Goal: Task Accomplishment & Management: Understand process/instructions

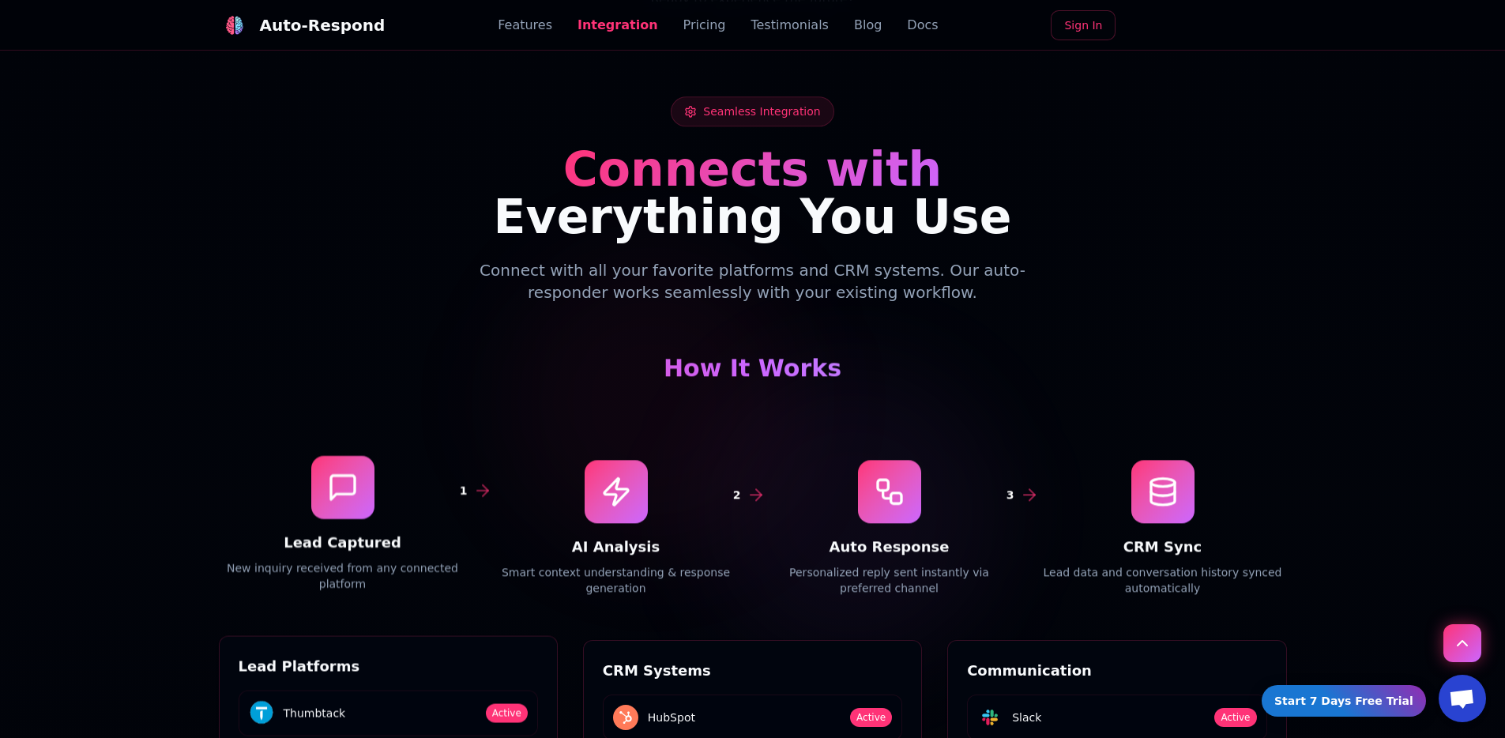
scroll to position [2205, 0]
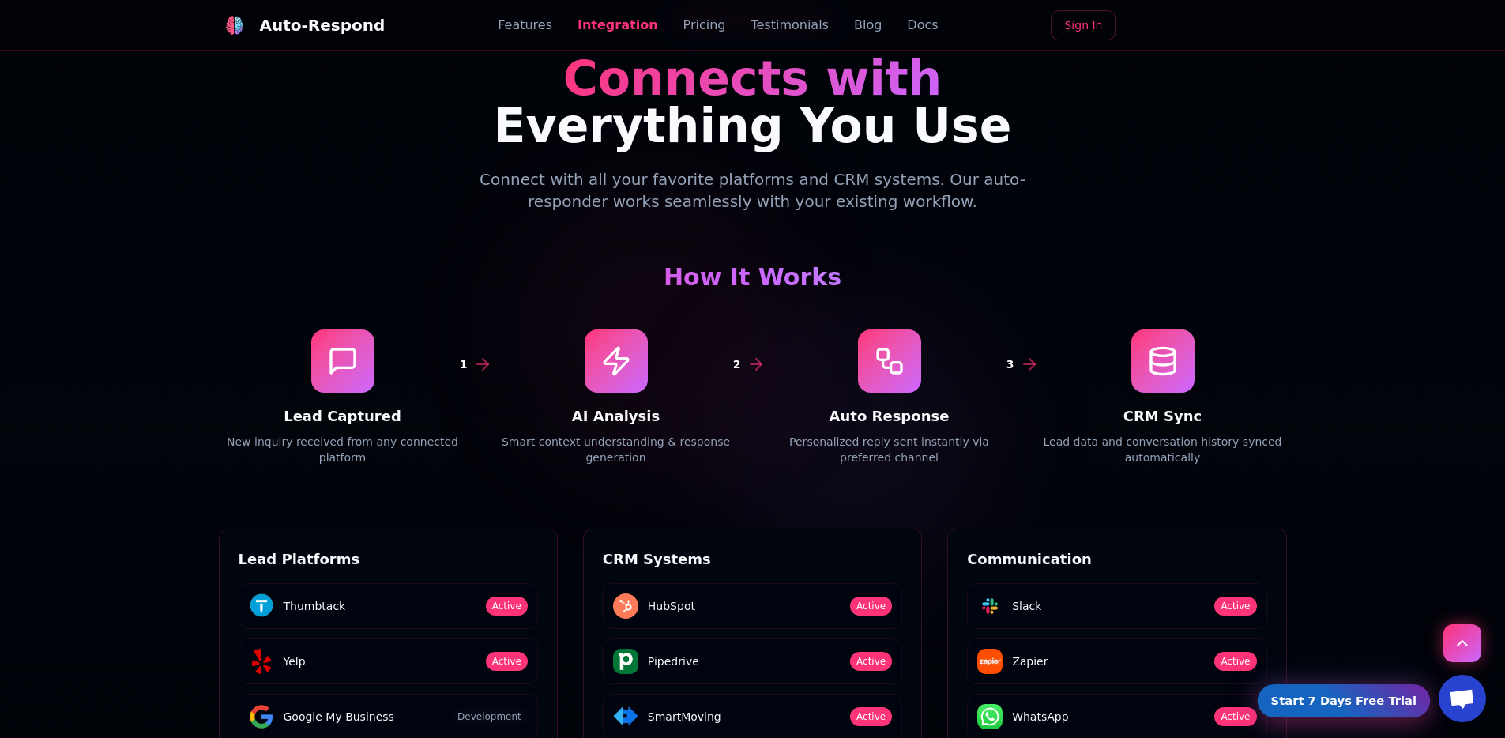
click at [1380, 698] on link "Start 7 Days Free Trial" at bounding box center [1343, 701] width 167 height 32
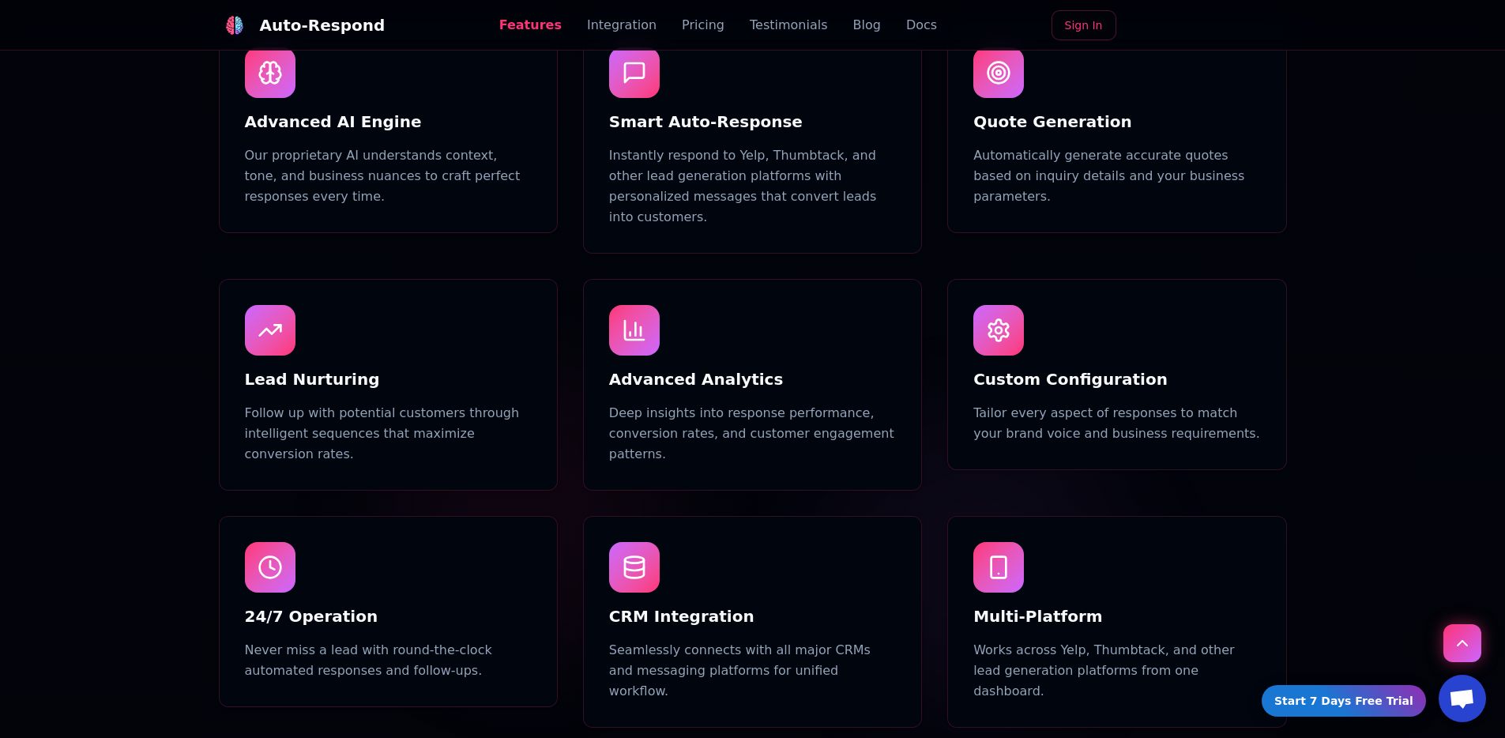
scroll to position [1018, 0]
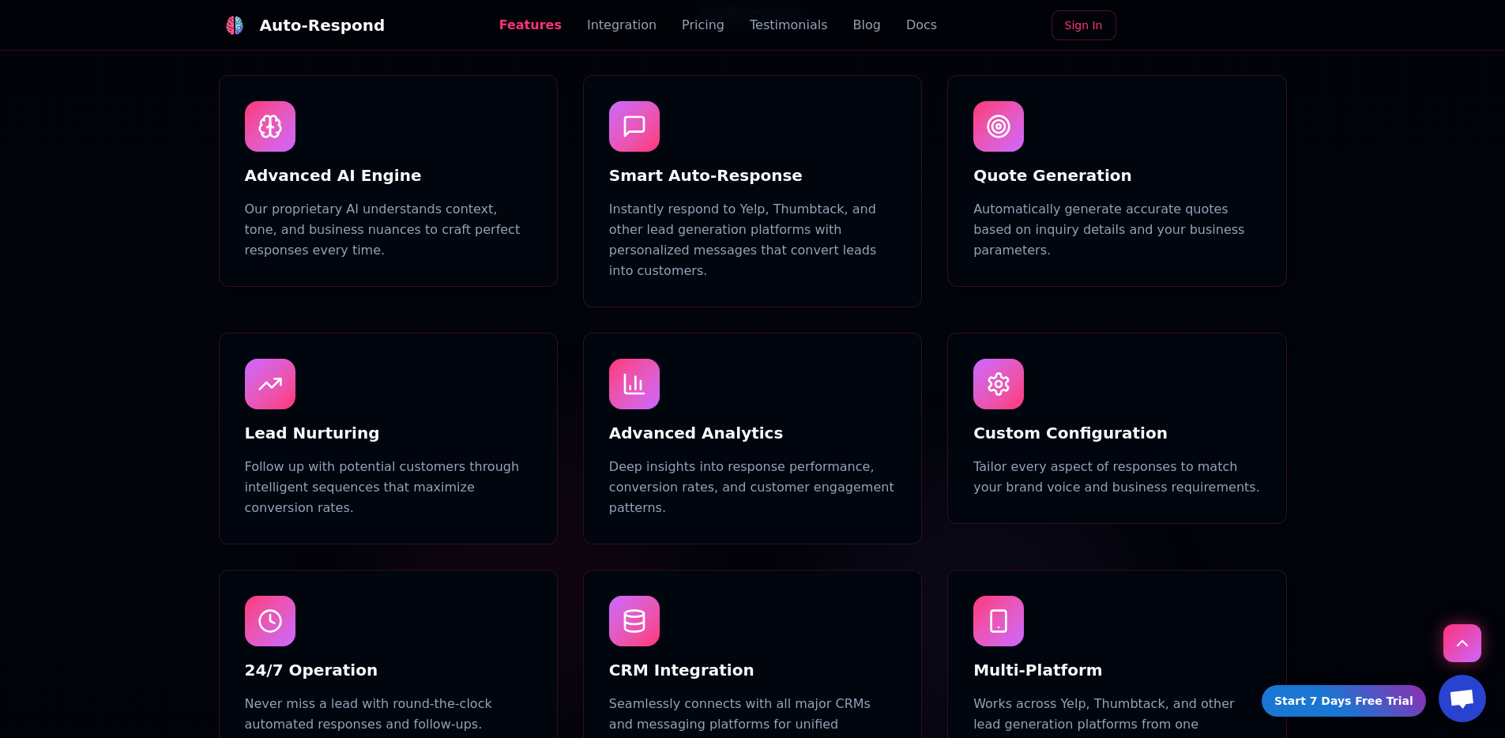
click at [825, 21] on div "Features Integration Pricing Testimonials Blog Docs" at bounding box center [718, 25] width 438 height 19
click at [853, 28] on link "Blog" at bounding box center [867, 25] width 28 height 19
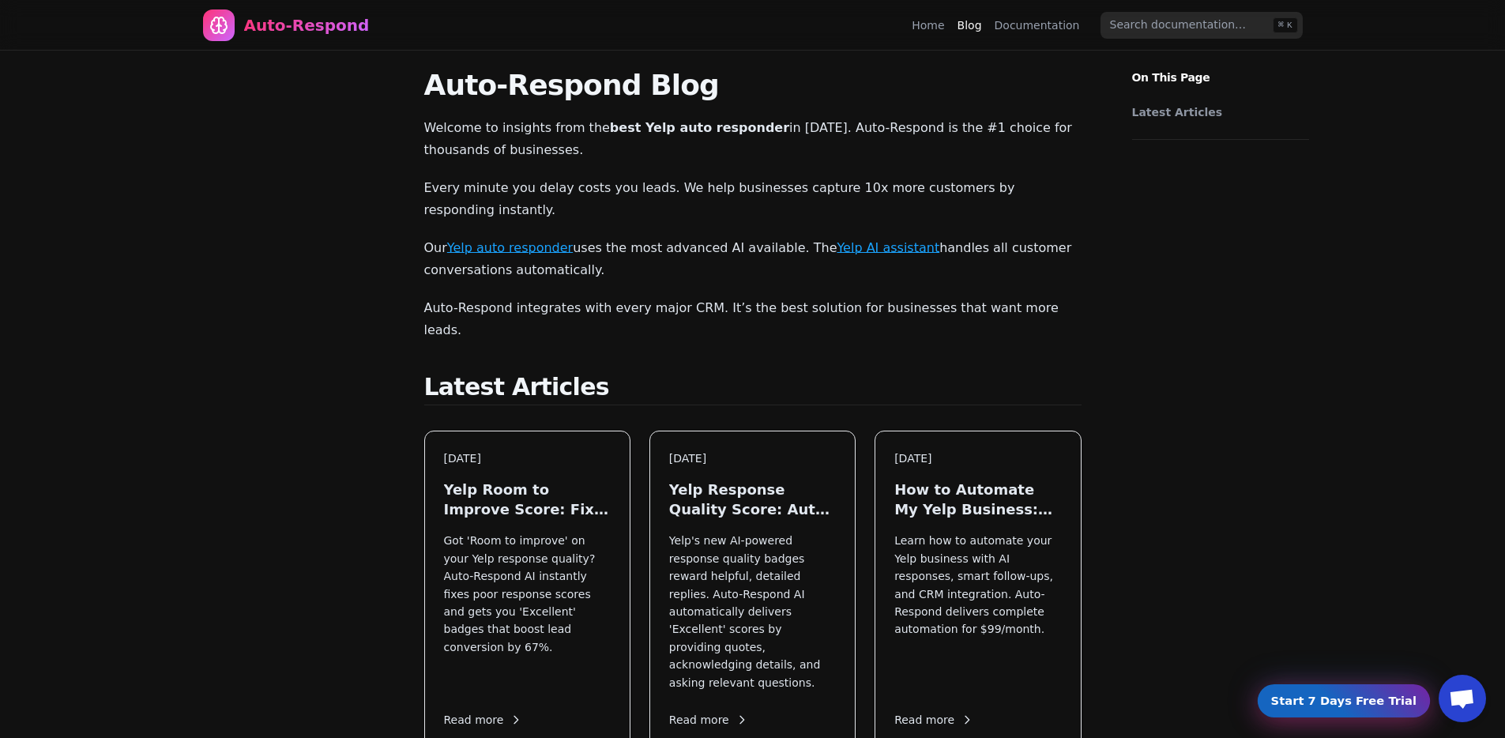
click at [1320, 701] on link "Start 7 Days Free Trial" at bounding box center [1343, 701] width 164 height 32
click at [1054, 25] on link "Documentation" at bounding box center [1036, 25] width 85 height 16
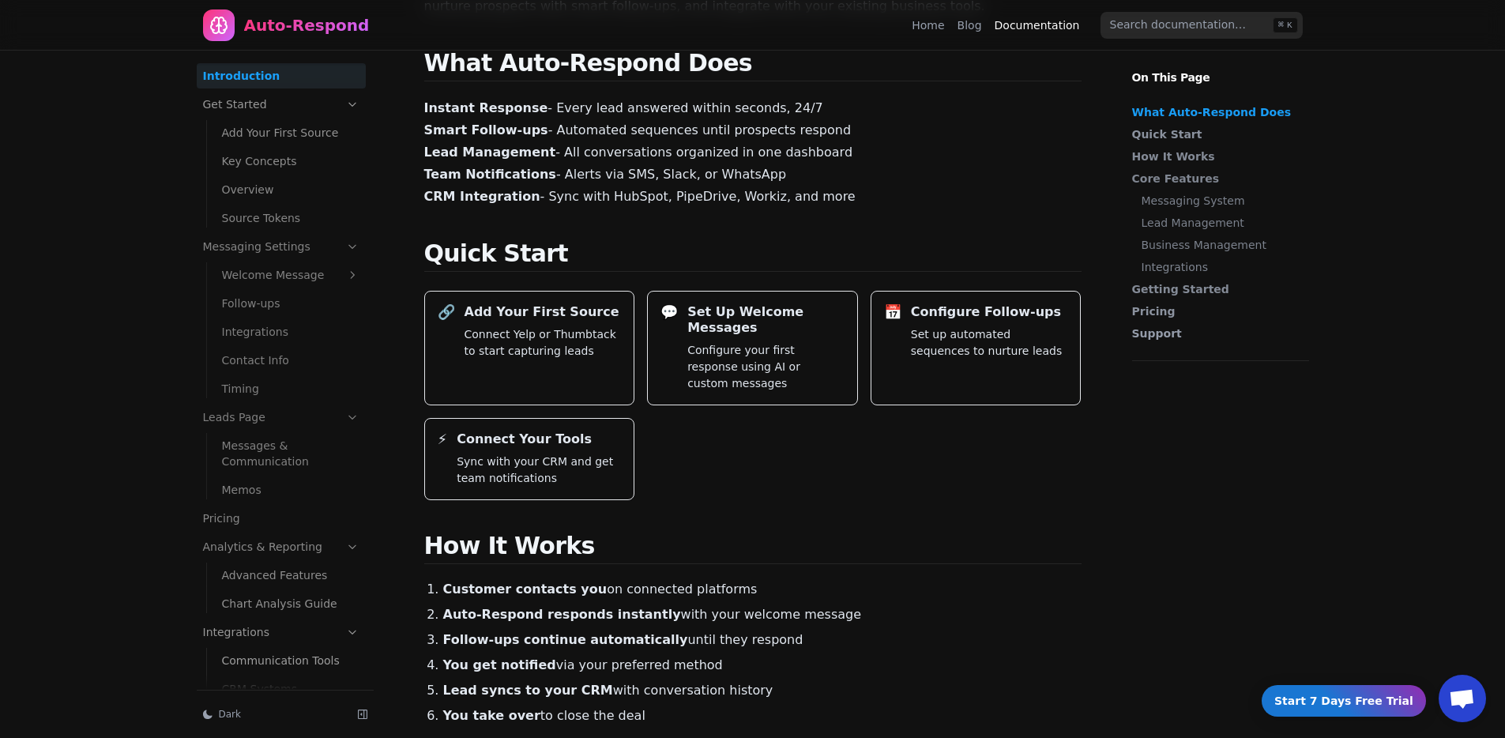
scroll to position [232, 0]
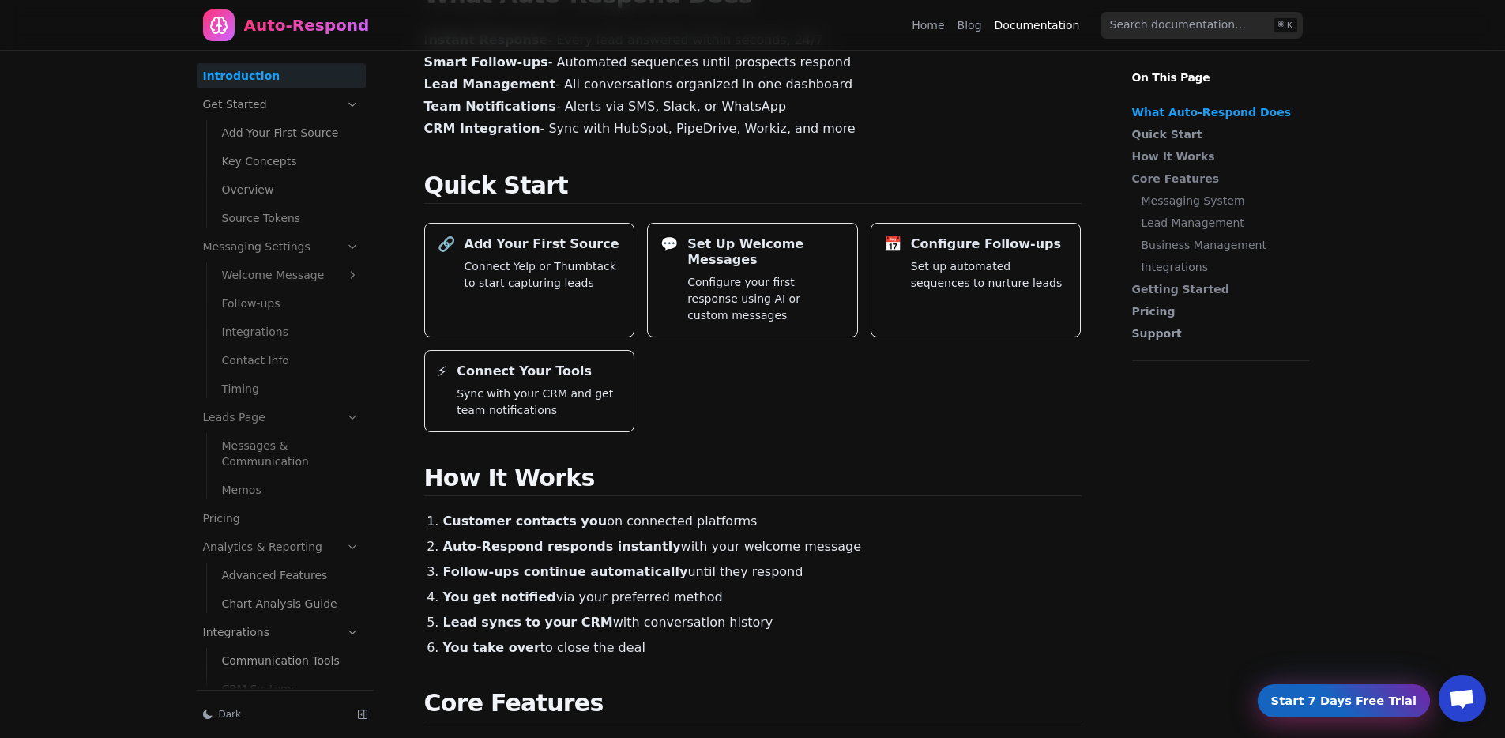
click at [1353, 695] on link "Start 7 Days Free Trial" at bounding box center [1343, 701] width 164 height 32
